Goal: Find contact information: Find contact information

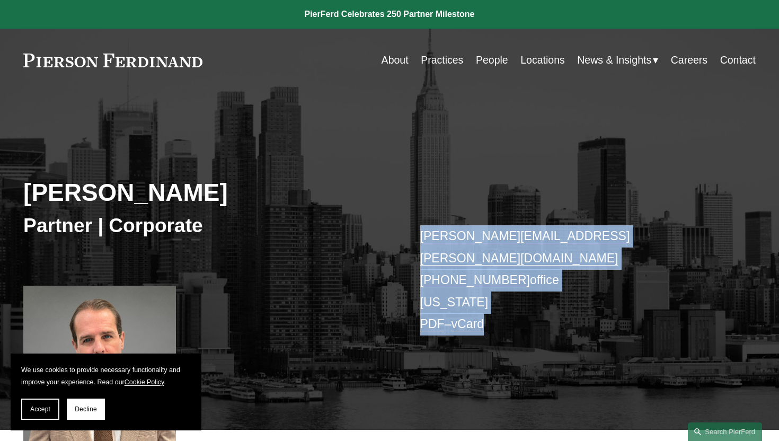
drag, startPoint x: 499, startPoint y: 305, endPoint x: 407, endPoint y: 246, distance: 109.4
click at [407, 246] on div "[PERSON_NAME] Partner | Corporate [PERSON_NAME][EMAIL_ADDRESS][PERSON_NAME][DOM…" at bounding box center [389, 273] width 779 height 315
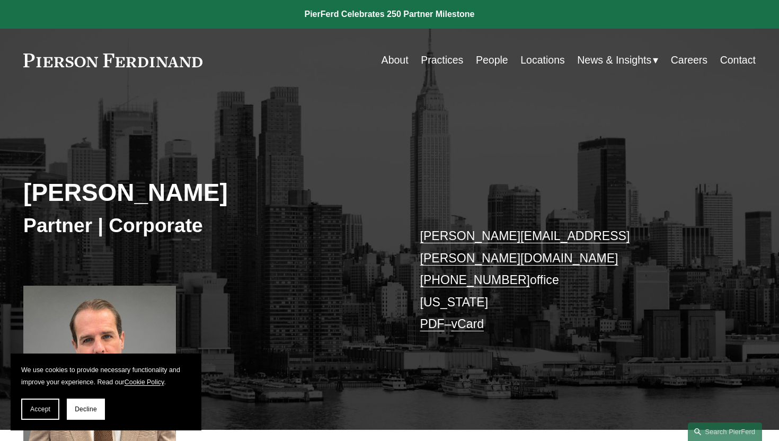
click at [398, 246] on div "[PERSON_NAME] Partner | Corporate [PERSON_NAME][EMAIL_ADDRESS][PERSON_NAME][DOM…" at bounding box center [389, 273] width 779 height 315
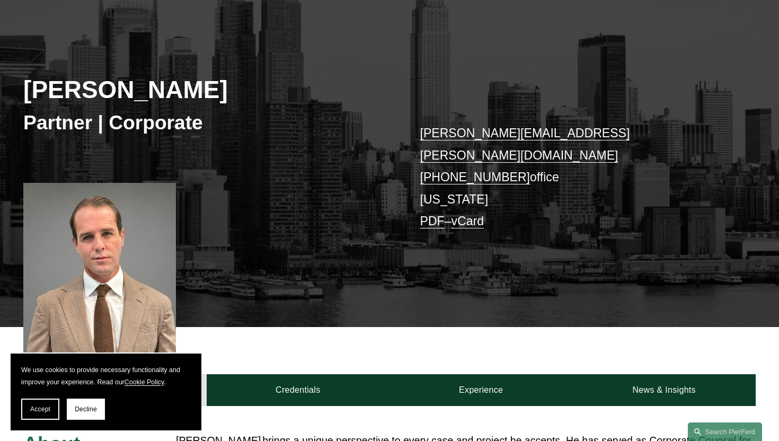
scroll to position [220, 0]
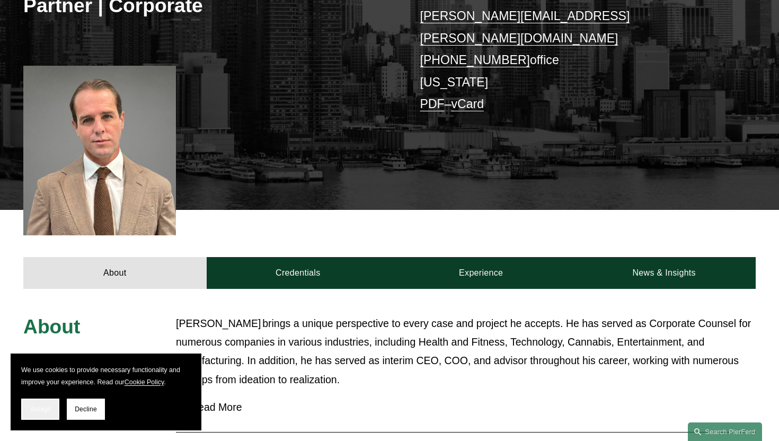
click at [39, 412] on span "Accept" at bounding box center [40, 408] width 20 height 7
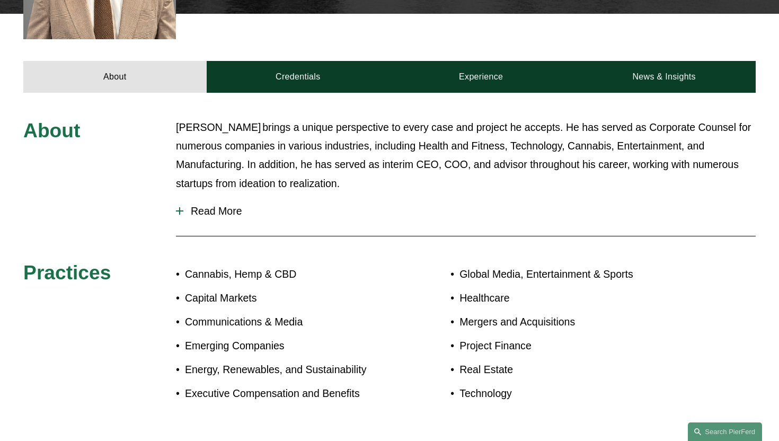
scroll to position [415, 0]
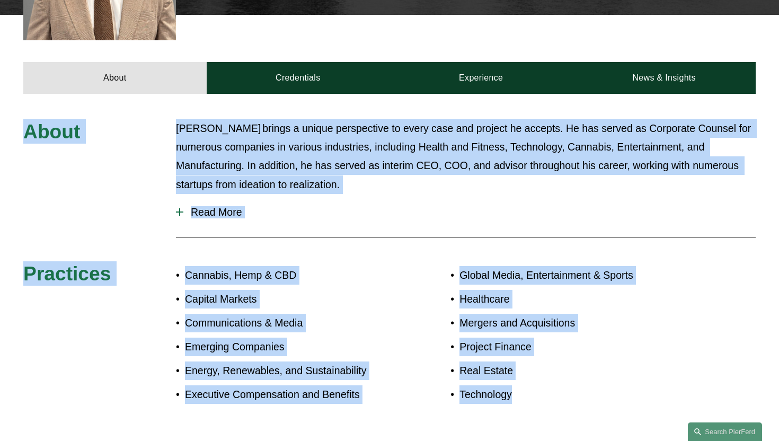
drag, startPoint x: 25, startPoint y: 117, endPoint x: 578, endPoint y: 413, distance: 627.1
click at [578, 413] on div "About [PERSON_NAME] brings a unique perspective to every case and project he ac…" at bounding box center [389, 269] width 779 height 350
click at [514, 385] on p "Technology" at bounding box center [576, 394] width 235 height 19
drag, startPoint x: 514, startPoint y: 378, endPoint x: 36, endPoint y: 116, distance: 545.7
click at [36, 119] on div "About [PERSON_NAME] brings a unique perspective to every case and project he ac…" at bounding box center [389, 268] width 779 height 299
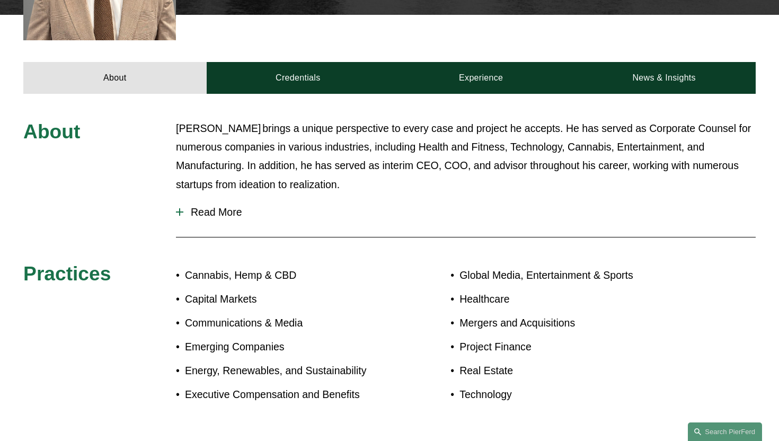
click at [524, 102] on div "About [PERSON_NAME] brings a unique perspective to every case and project he ac…" at bounding box center [389, 269] width 779 height 350
drag, startPoint x: 245, startPoint y: 191, endPoint x: 177, endPoint y: 125, distance: 95.2
click at [178, 126] on div "About [PERSON_NAME] brings a unique perspective to every case and project he ac…" at bounding box center [389, 268] width 779 height 299
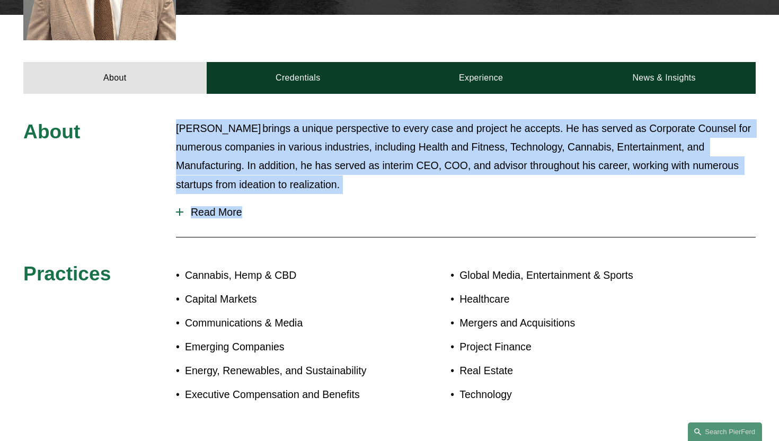
drag, startPoint x: 176, startPoint y: 112, endPoint x: 274, endPoint y: 208, distance: 137.5
click at [274, 208] on div "About [PERSON_NAME] brings a unique perspective to every case and project he ac…" at bounding box center [389, 268] width 779 height 299
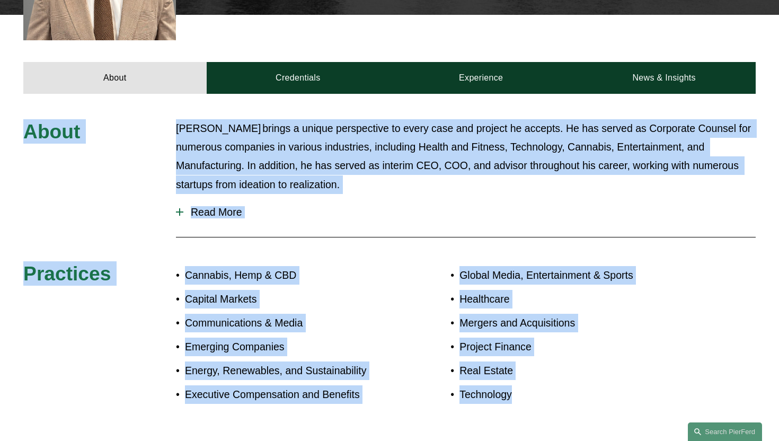
drag, startPoint x: 24, startPoint y: 105, endPoint x: 511, endPoint y: 399, distance: 569.4
click at [511, 399] on div "About [PERSON_NAME] brings a unique perspective to every case and project he ac…" at bounding box center [389, 268] width 779 height 299
click at [511, 399] on div "Global Media, Entertainment & Sports Healthcare Mergers and Acquisitions Projec…" at bounding box center [572, 339] width 244 height 157
drag, startPoint x: 511, startPoint y: 399, endPoint x: 18, endPoint y: 125, distance: 564.6
click at [18, 125] on div "About [PERSON_NAME] brings a unique perspective to every case and project he ac…" at bounding box center [389, 268] width 779 height 299
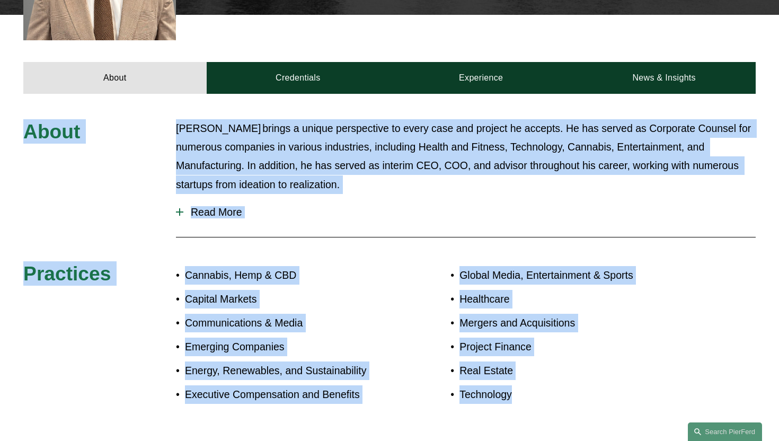
click at [18, 125] on div "About [PERSON_NAME] brings a unique perspective to every case and project he ac…" at bounding box center [389, 268] width 779 height 299
